Goal: Book appointment/travel/reservation

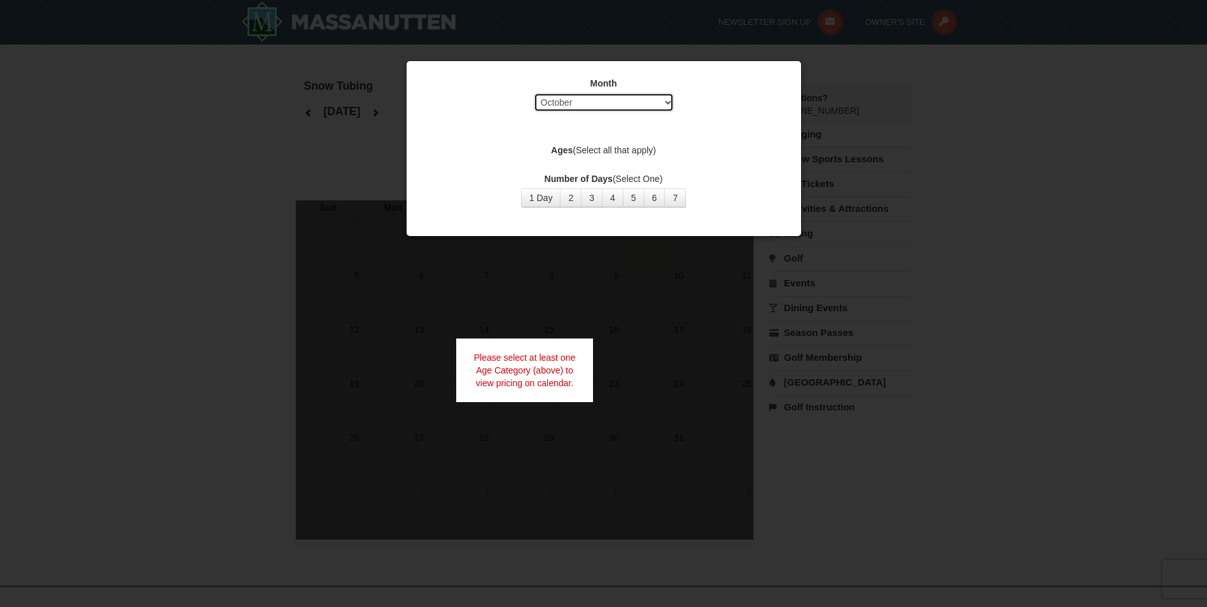
click at [661, 95] on select "Select October November December January February March April May June July Aug…" at bounding box center [604, 102] width 140 height 19
click at [534, 93] on select "Select October November December January February March April May June July Aug…" at bounding box center [604, 102] width 140 height 19
click at [913, 116] on div at bounding box center [603, 303] width 1207 height 607
click at [531, 197] on button "1 Day" at bounding box center [541, 197] width 40 height 19
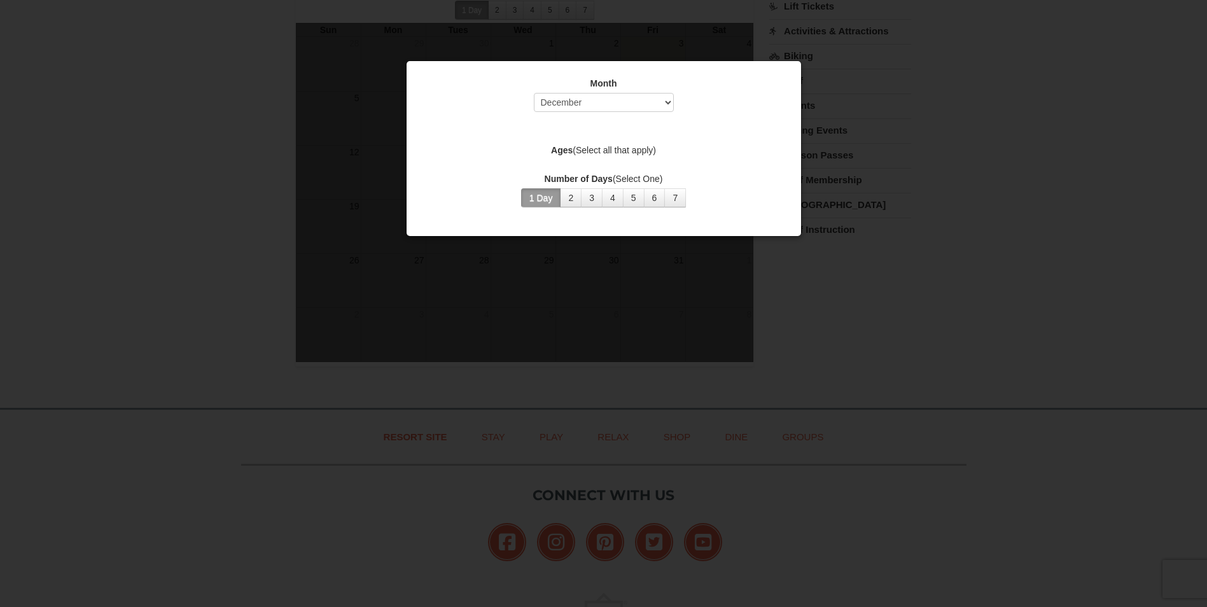
scroll to position [64, 0]
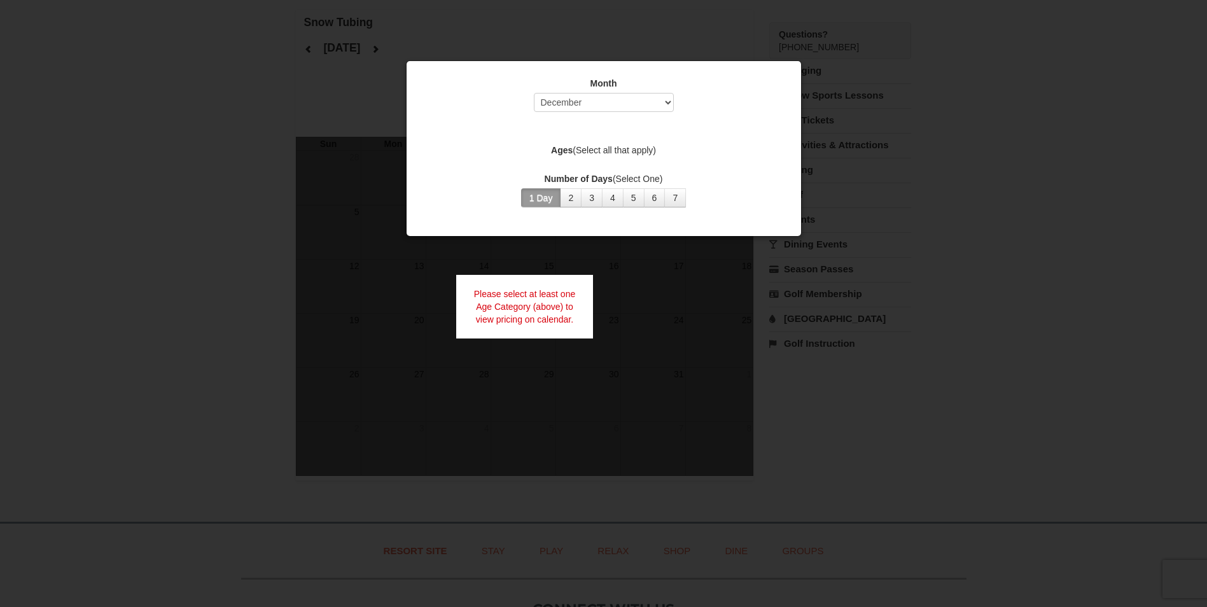
click at [998, 129] on div at bounding box center [603, 303] width 1207 height 607
click at [632, 99] on select "Select October November December January February March April May June July Aug…" at bounding box center [604, 102] width 140 height 19
click at [534, 93] on select "Select October November December January February March April May June July Aug…" at bounding box center [604, 102] width 140 height 19
click at [966, 171] on div at bounding box center [603, 303] width 1207 height 607
click at [642, 110] on select "Select October November December January February March April May June July Aug…" at bounding box center [604, 102] width 140 height 19
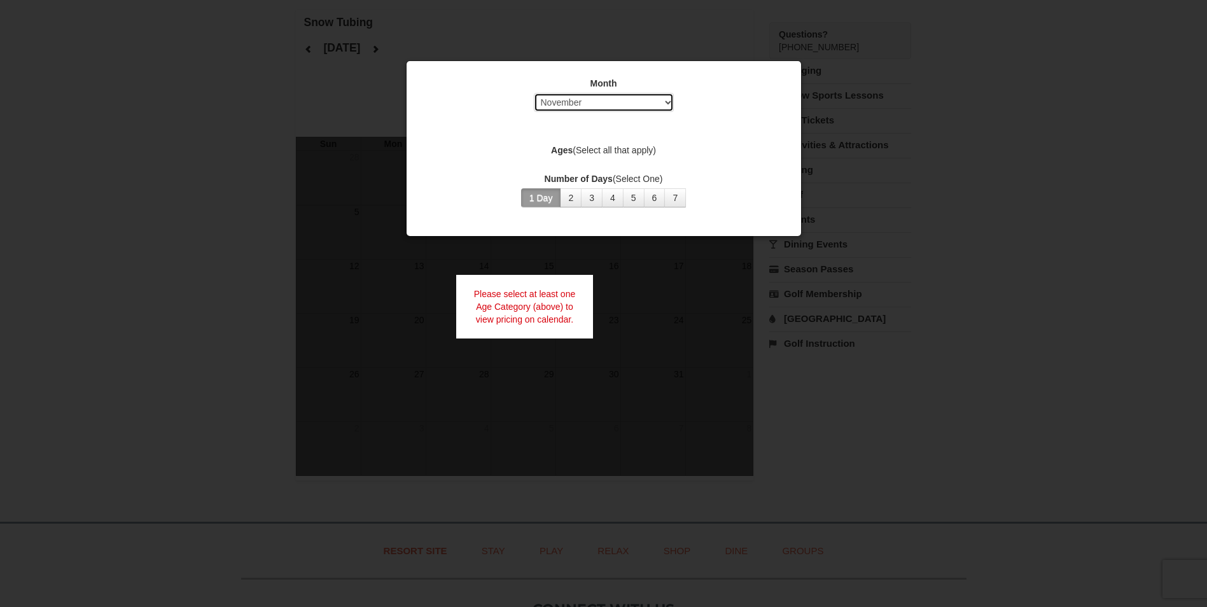
click at [534, 93] on select "Select October November December January February March April May June July Aug…" at bounding box center [604, 102] width 140 height 19
click at [547, 191] on button "1 Day" at bounding box center [541, 197] width 40 height 19
click at [563, 195] on button "2" at bounding box center [571, 197] width 22 height 19
click at [549, 199] on button "1 Day" at bounding box center [541, 197] width 40 height 19
click at [615, 98] on select "Select October November December January February March April May June July Aug…" at bounding box center [604, 102] width 140 height 19
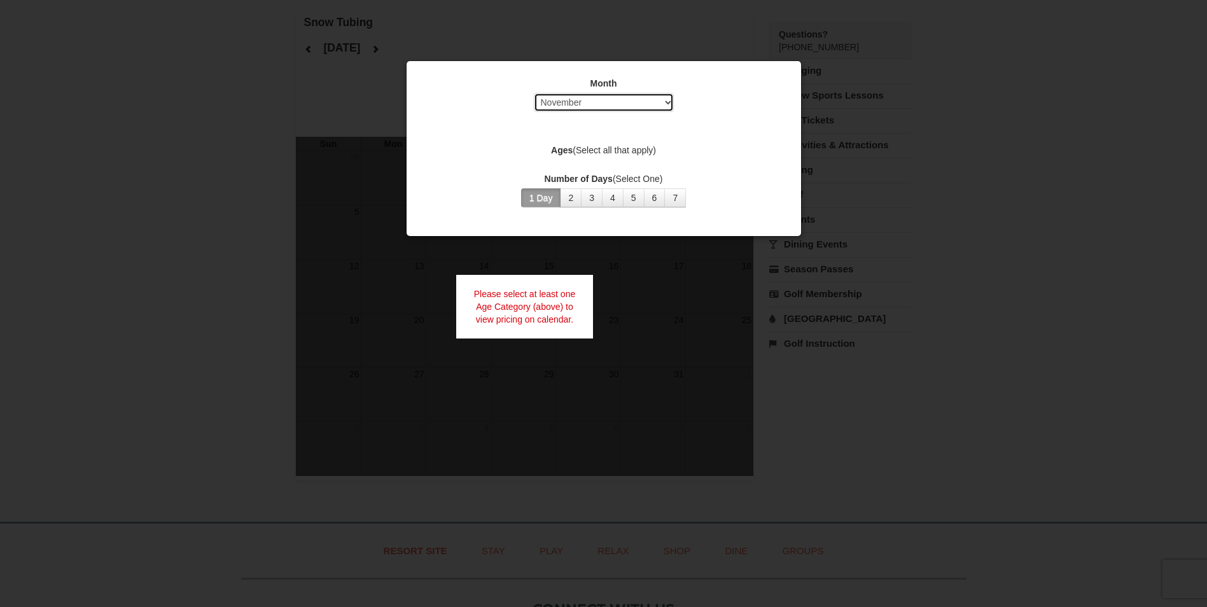
select select "12"
click at [534, 93] on select "Select October November December January February March April May June July Aug…" at bounding box center [604, 102] width 140 height 19
click at [1081, 108] on div at bounding box center [603, 303] width 1207 height 607
click at [605, 72] on div "Month Select October November December January February March April May June Ju…" at bounding box center [604, 142] width 382 height 150
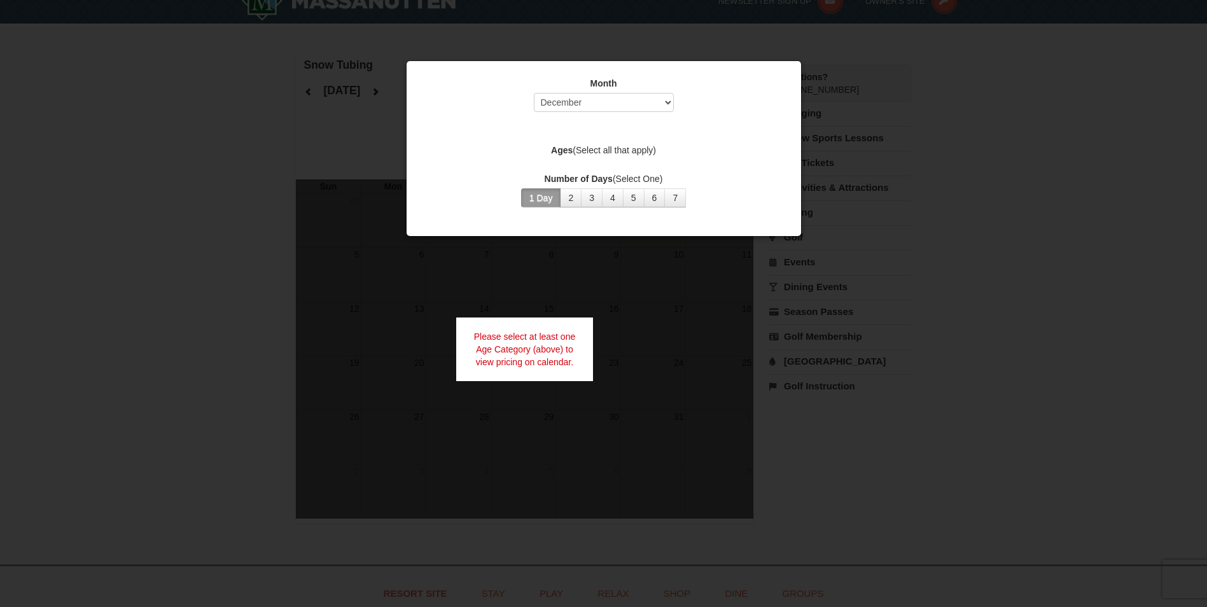
scroll to position [0, 0]
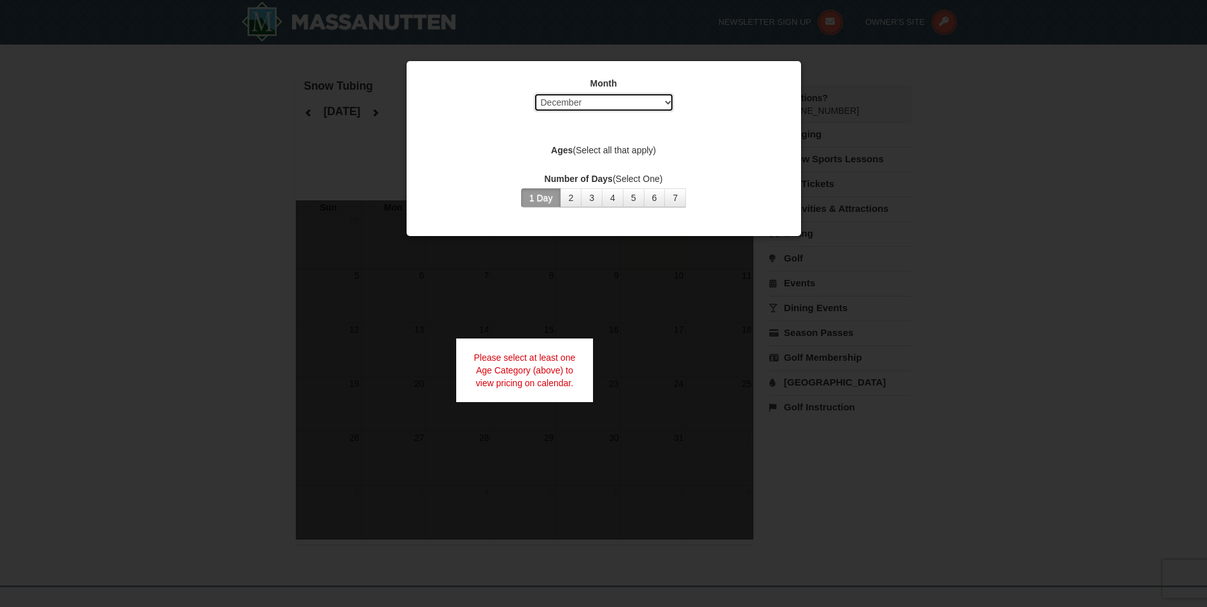
click at [575, 98] on select "Select October November December January February March April May June July Aug…" at bounding box center [604, 102] width 140 height 19
click at [534, 93] on select "Select October November December January February March April May June July Aug…" at bounding box center [604, 102] width 140 height 19
click at [551, 197] on button "1 Day" at bounding box center [541, 197] width 40 height 19
click at [581, 101] on select "Select October November December January February March April May June July Aug…" at bounding box center [604, 102] width 140 height 19
select select "10"
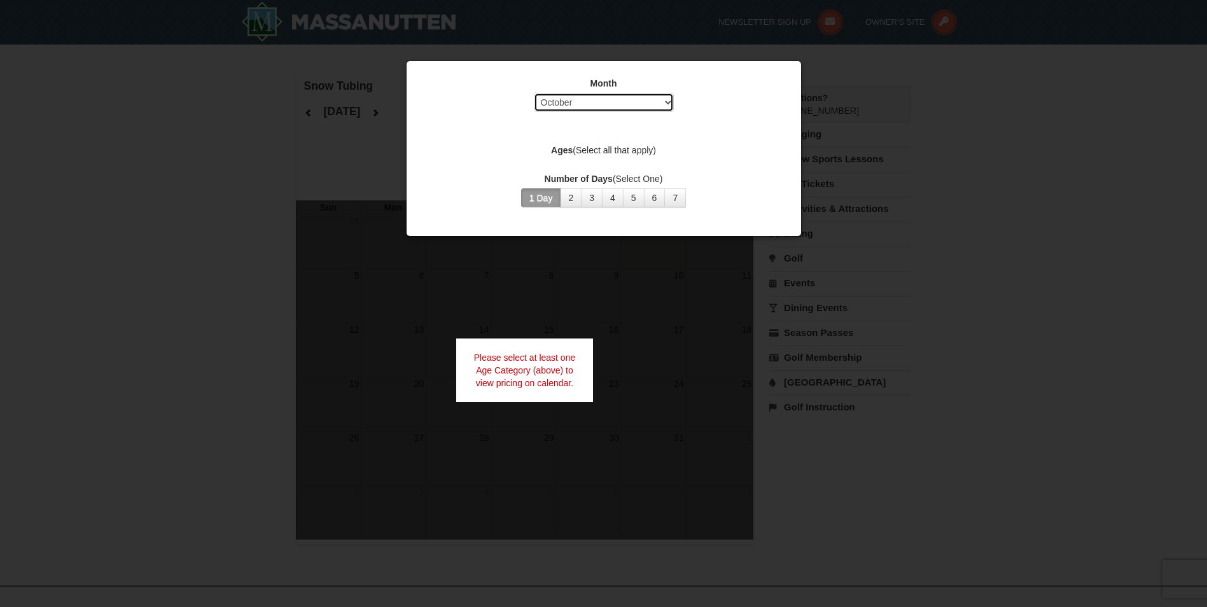
click at [534, 93] on select "Select October November December January February March April May June July Aug…" at bounding box center [604, 102] width 140 height 19
click at [540, 188] on div "Number of Days (Select One) 1 Day 2 3 4 5 6 7 8 9 10 11 12 13 14 15" at bounding box center [604, 189] width 363 height 35
click at [537, 192] on button "1 Day" at bounding box center [541, 197] width 40 height 19
click at [560, 195] on button "1 Day" at bounding box center [541, 197] width 40 height 19
click at [566, 197] on button "2" at bounding box center [571, 197] width 22 height 19
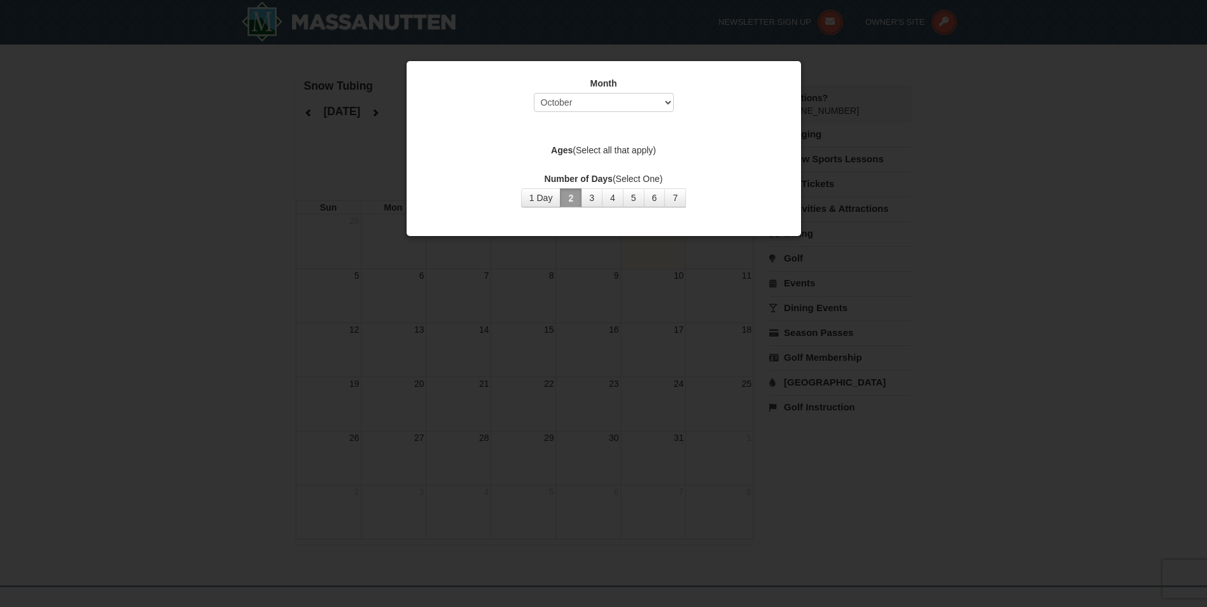
click at [650, 146] on label "Ages (Select all that apply)" at bounding box center [604, 150] width 363 height 13
click at [776, 52] on div at bounding box center [603, 303] width 1207 height 607
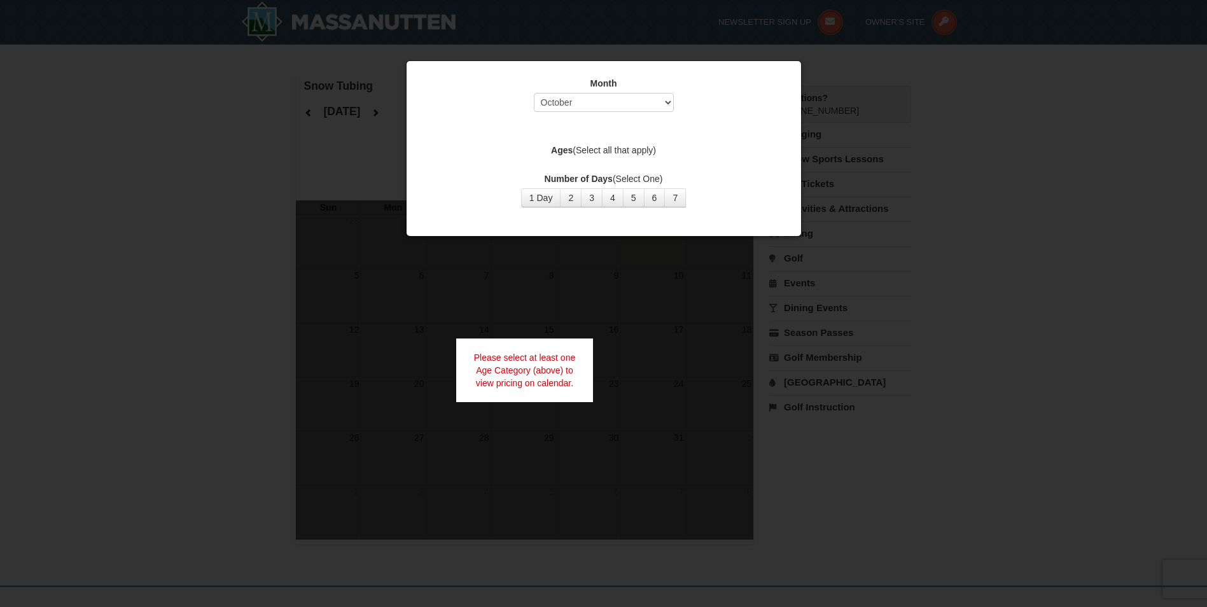
click at [570, 89] on label "Month" at bounding box center [604, 83] width 363 height 13
click at [571, 99] on select "Select October November December January February March April May June July Aug…" at bounding box center [604, 102] width 140 height 19
select select "12"
click at [534, 93] on select "Select October November December January February March April May June July Aug…" at bounding box center [604, 102] width 140 height 19
click at [542, 199] on button "1 Day" at bounding box center [541, 197] width 40 height 19
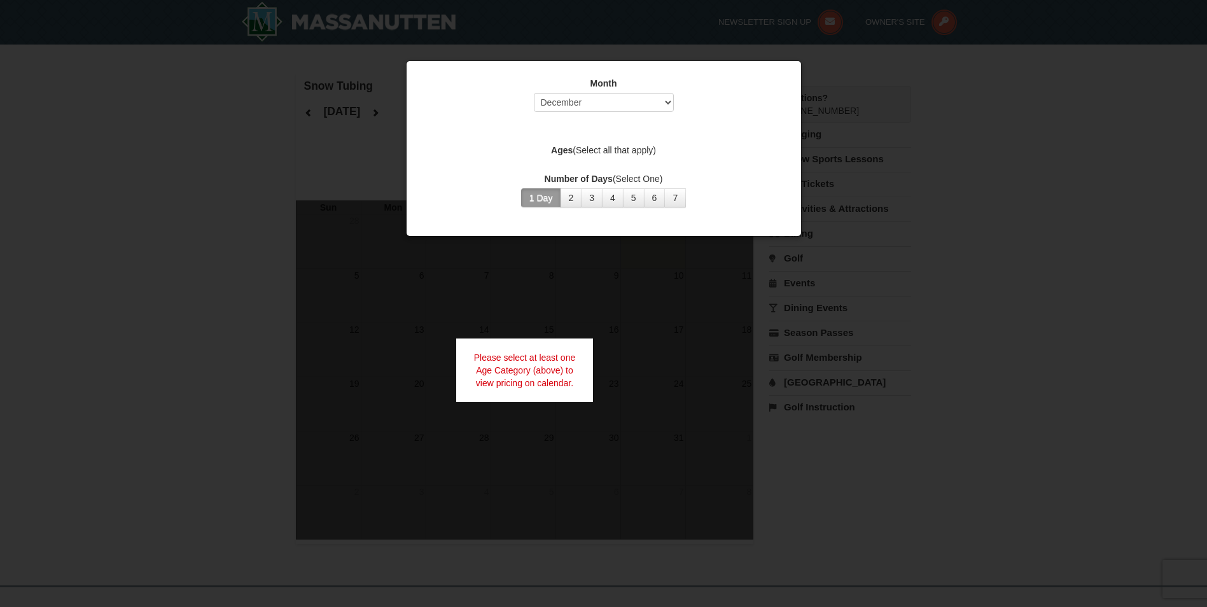
click at [890, 118] on div at bounding box center [603, 303] width 1207 height 607
select select "10"
click at [571, 108] on select "Select October November December January February March April May June July Aug…" at bounding box center [604, 102] width 140 height 19
select select "12"
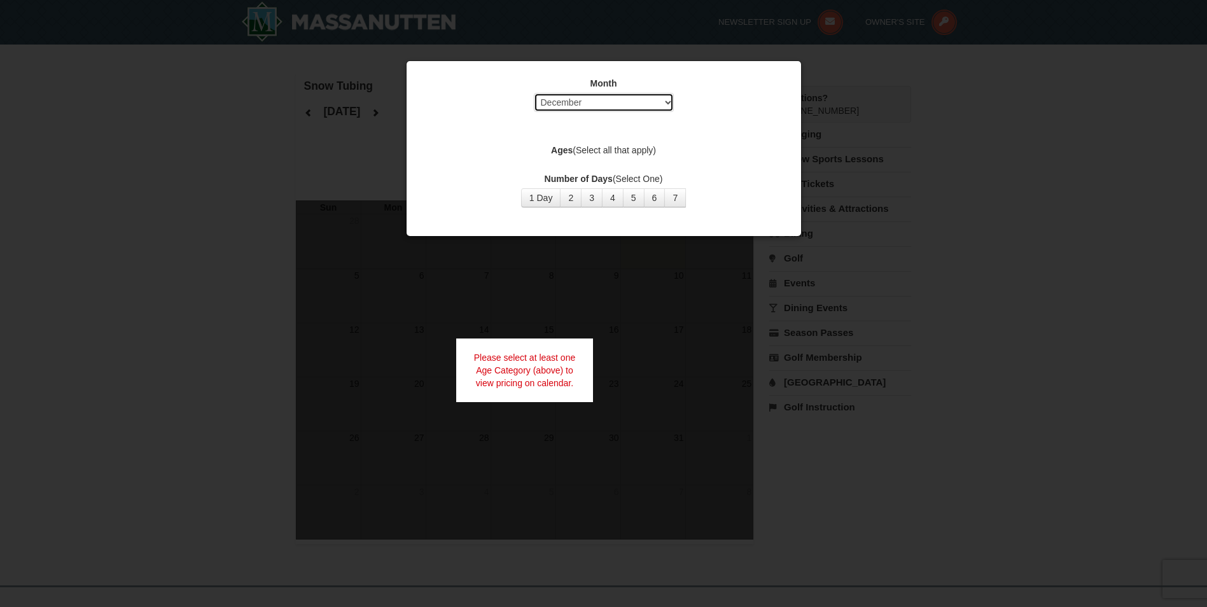
click at [534, 93] on select "Select October November December January February March April May June July Aug…" at bounding box center [604, 102] width 140 height 19
click at [546, 199] on button "1 Day" at bounding box center [541, 197] width 40 height 19
click at [621, 195] on button "4" at bounding box center [613, 197] width 22 height 19
click at [652, 204] on button "6" at bounding box center [655, 197] width 22 height 19
click at [678, 202] on button "7" at bounding box center [675, 197] width 22 height 19
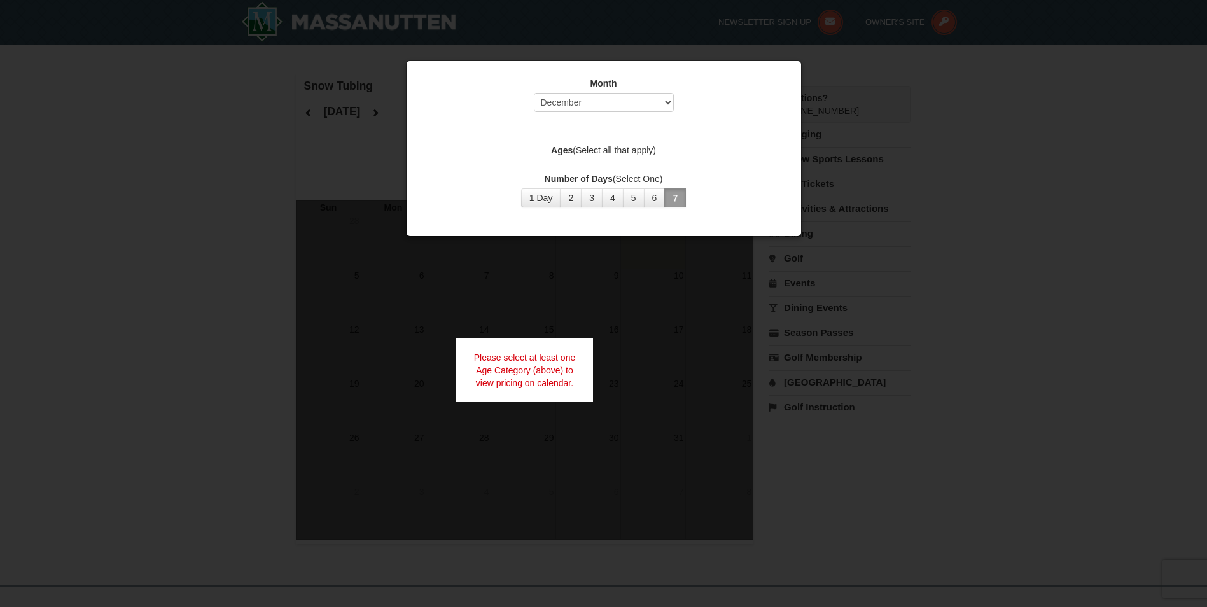
click at [678, 202] on button "7" at bounding box center [675, 197] width 22 height 19
click at [612, 187] on div "Number of Days (Select One) 1 Day 2 3 4 5 6 7 8 9 10 11 12 13 14 15" at bounding box center [604, 189] width 363 height 35
drag, startPoint x: 602, startPoint y: 190, endPoint x: 561, endPoint y: 197, distance: 42.1
click at [602, 190] on button "4" at bounding box center [613, 197] width 22 height 19
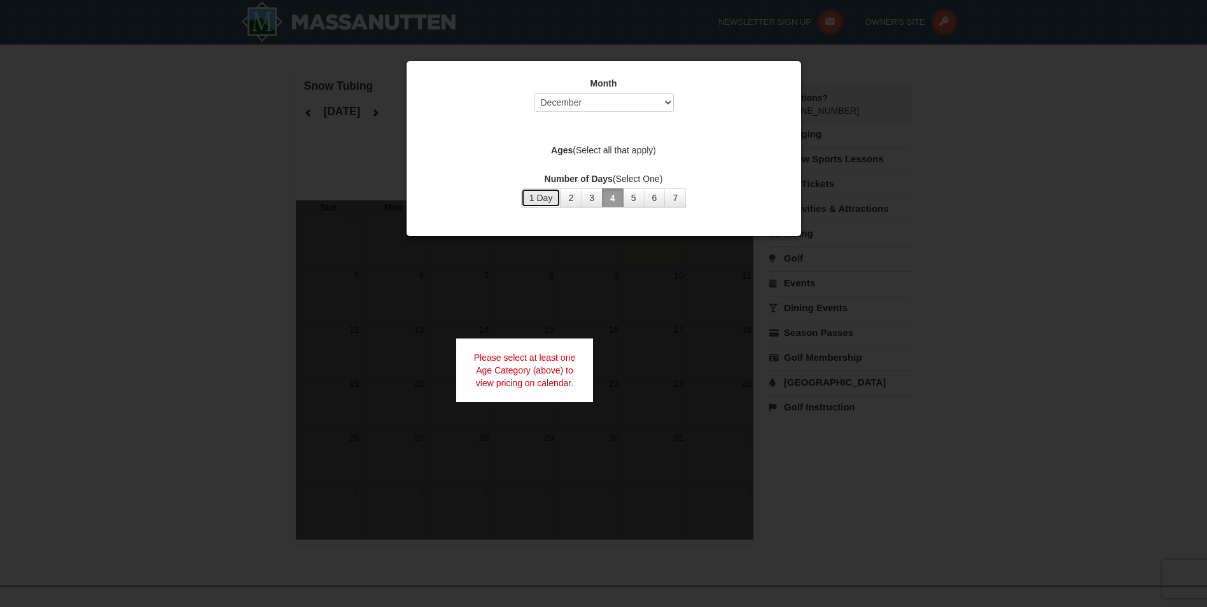
click at [553, 198] on button "1 Day" at bounding box center [541, 197] width 40 height 19
click at [521, 188] on button "1 Day" at bounding box center [541, 197] width 40 height 19
